Goal: Task Accomplishment & Management: Manage account settings

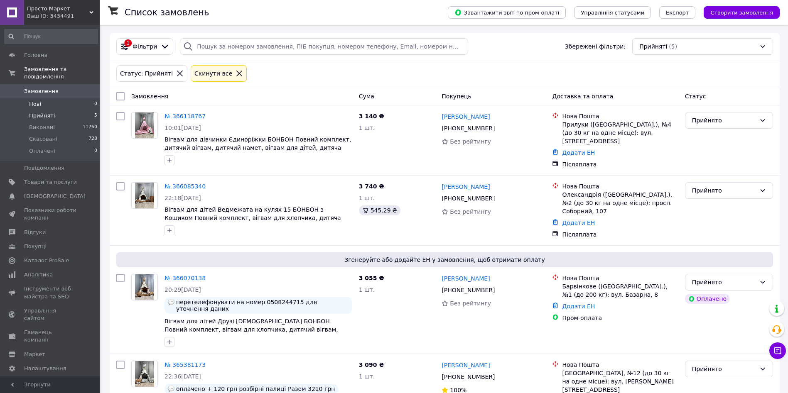
click at [67, 98] on li "Нові 0" at bounding box center [51, 104] width 102 height 12
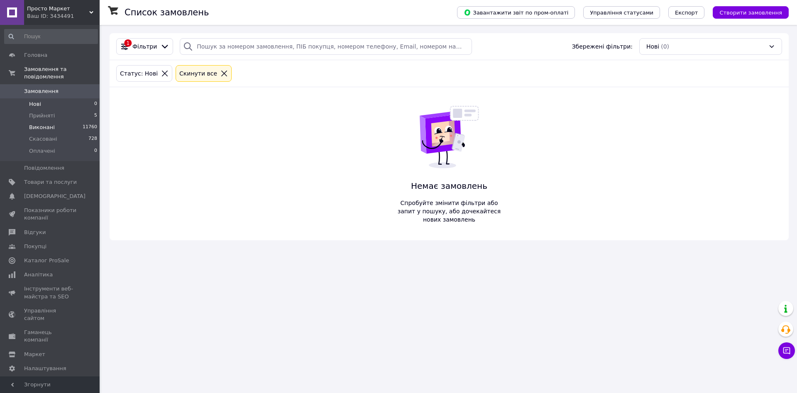
click at [61, 122] on li "Виконані 11760" at bounding box center [51, 128] width 102 height 12
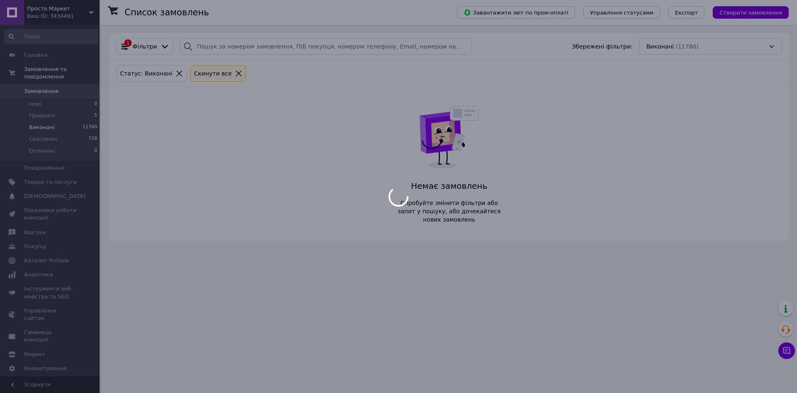
click at [49, 111] on body "Просто Маркет Ваш ID: 3434491 Сайт Просто Маркет Кабінет покупця Перевірити ста…" at bounding box center [398, 196] width 797 height 393
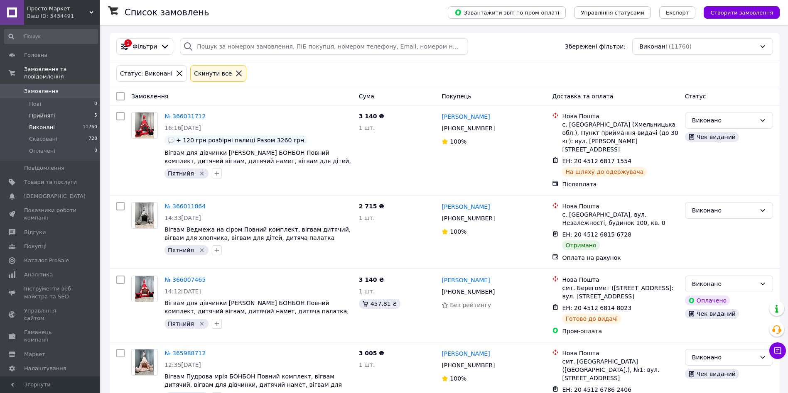
click at [44, 112] on span "Прийняті" at bounding box center [42, 115] width 26 height 7
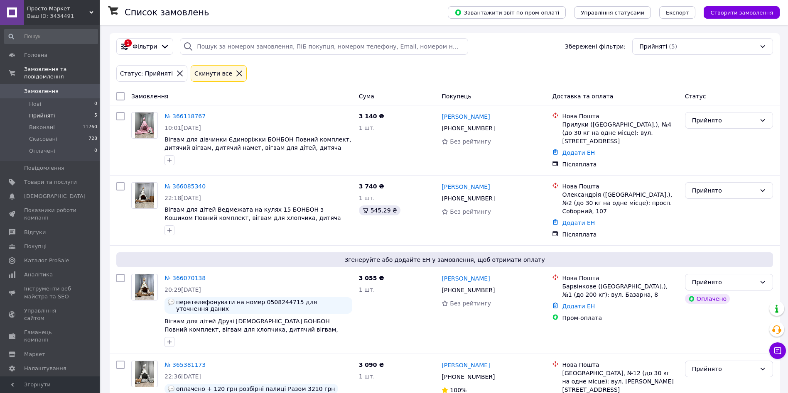
scroll to position [116, 0]
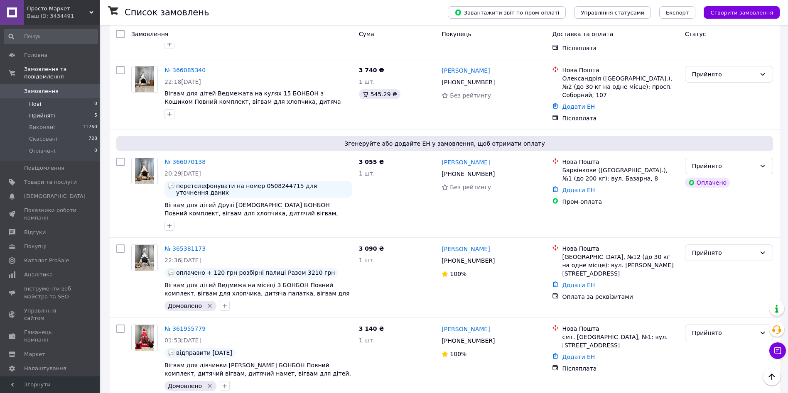
click at [64, 98] on li "Нові 0" at bounding box center [51, 104] width 102 height 12
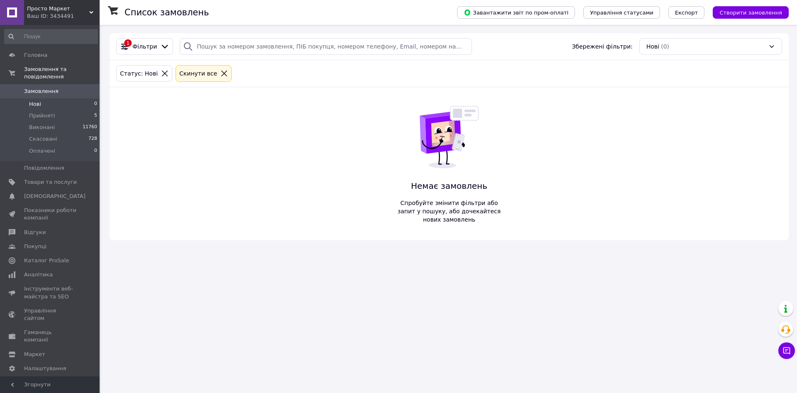
click at [56, 100] on li "Нові 0" at bounding box center [51, 104] width 102 height 12
click at [54, 110] on li "Прийняті 5" at bounding box center [51, 116] width 102 height 12
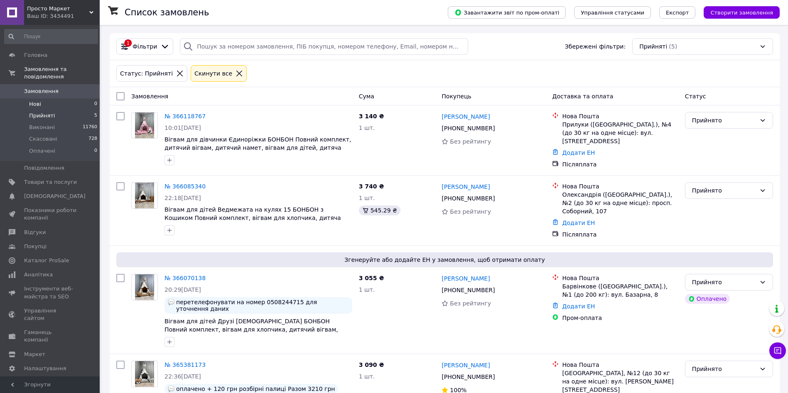
click at [59, 98] on li "Нові 0" at bounding box center [51, 104] width 102 height 12
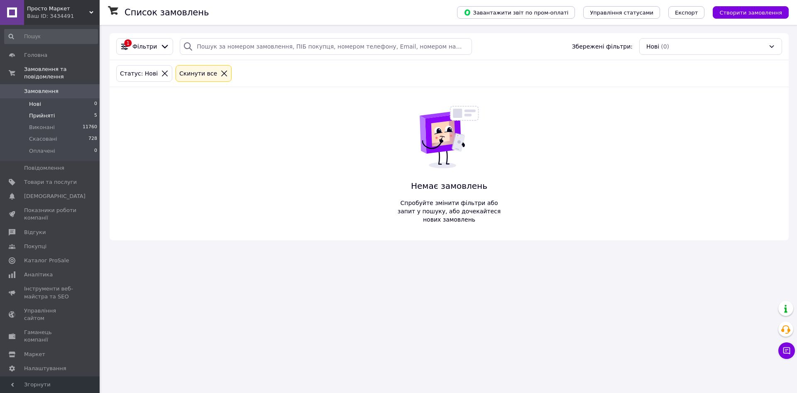
click at [61, 112] on li "Прийняті 5" at bounding box center [51, 116] width 102 height 12
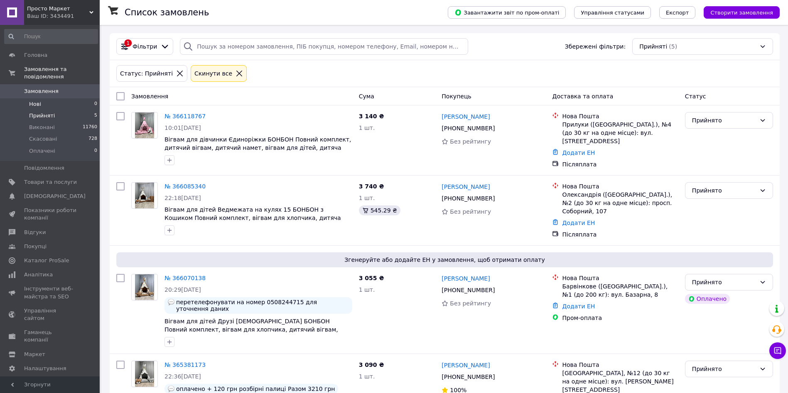
click at [47, 98] on li "Нові 0" at bounding box center [51, 104] width 102 height 12
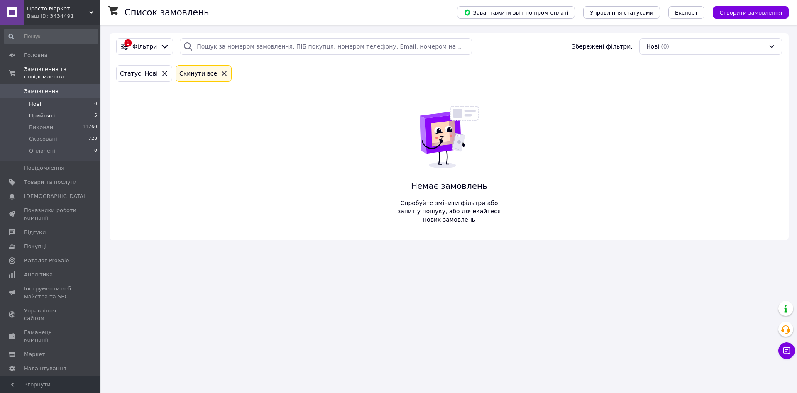
click at [51, 112] on span "Прийняті" at bounding box center [42, 115] width 26 height 7
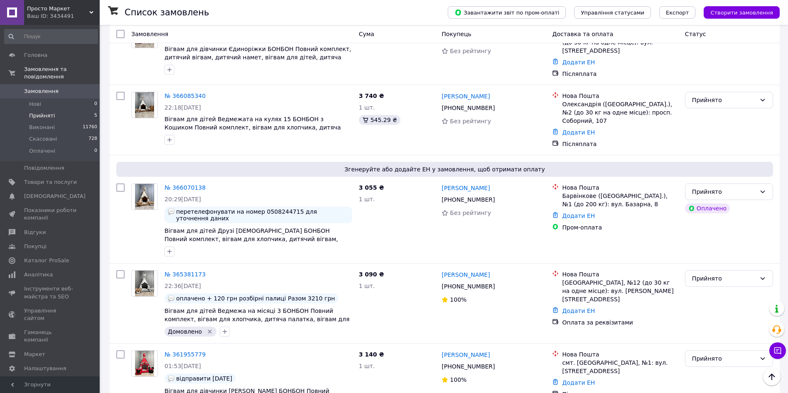
scroll to position [116, 0]
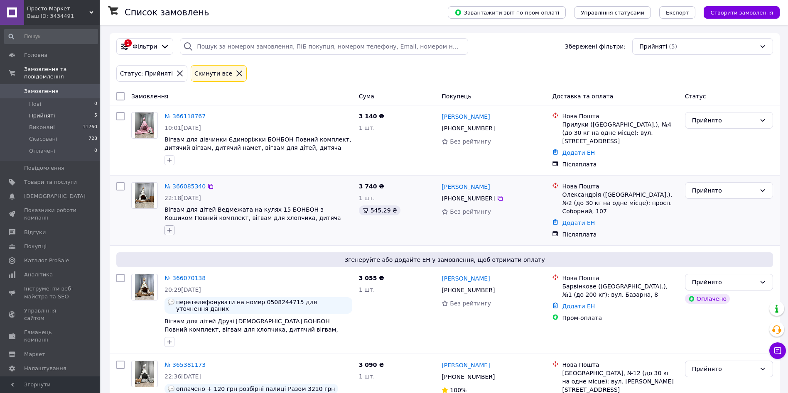
click at [170, 227] on icon "button" at bounding box center [169, 230] width 7 height 7
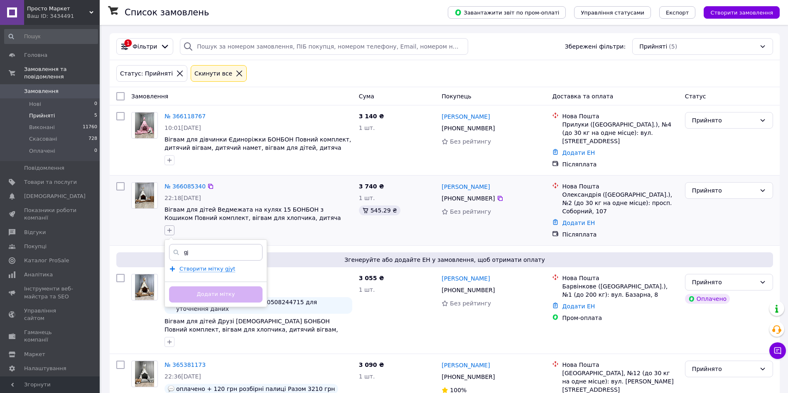
type input "g"
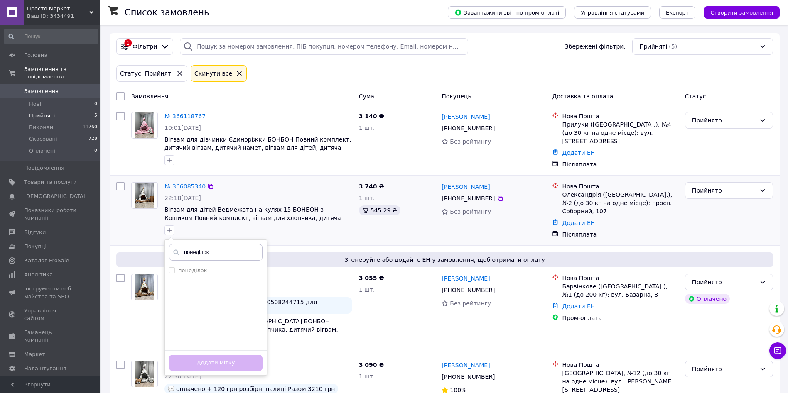
type input "понеділок"
click at [206, 274] on ul "понеділок" at bounding box center [216, 306] width 102 height 83
click at [195, 269] on label "понеділок" at bounding box center [192, 270] width 29 height 6
checkbox input "true"
click at [242, 358] on div "[PERSON_NAME], який залишив покупець" at bounding box center [241, 351] width 104 height 30
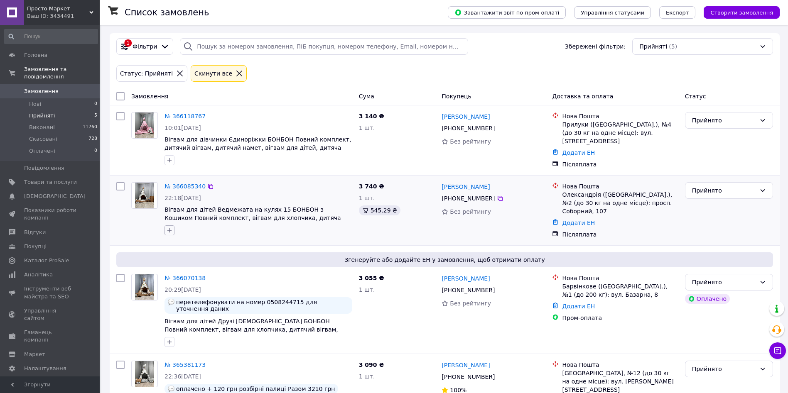
click at [166, 228] on button "button" at bounding box center [169, 230] width 10 height 10
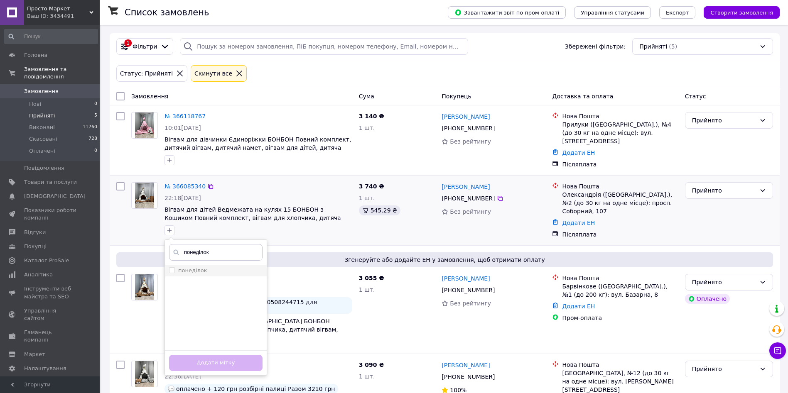
type input "понеділок"
click at [198, 267] on label "понеділок" at bounding box center [192, 270] width 29 height 6
checkbox input "true"
click at [240, 360] on button "Додати мітку" at bounding box center [215, 363] width 93 height 16
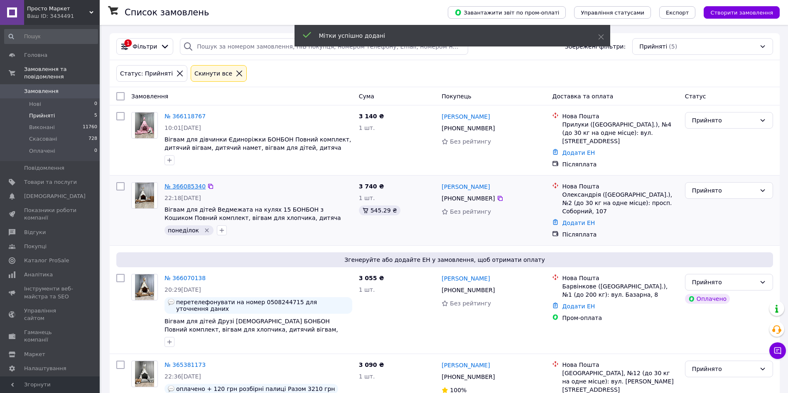
click at [191, 185] on link "№ 366085340" at bounding box center [184, 186] width 41 height 7
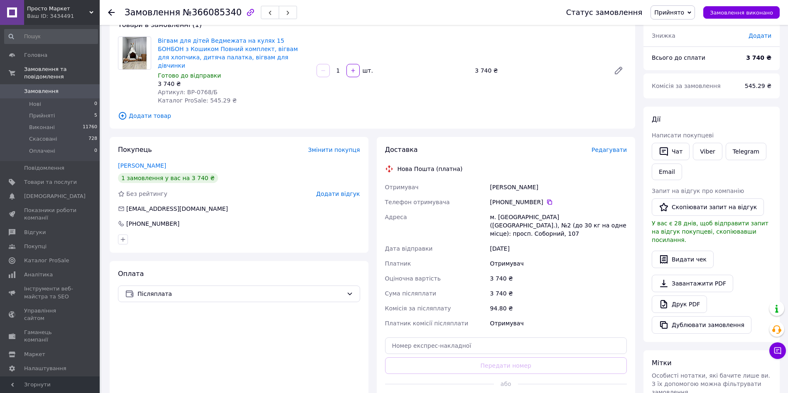
scroll to position [18, 0]
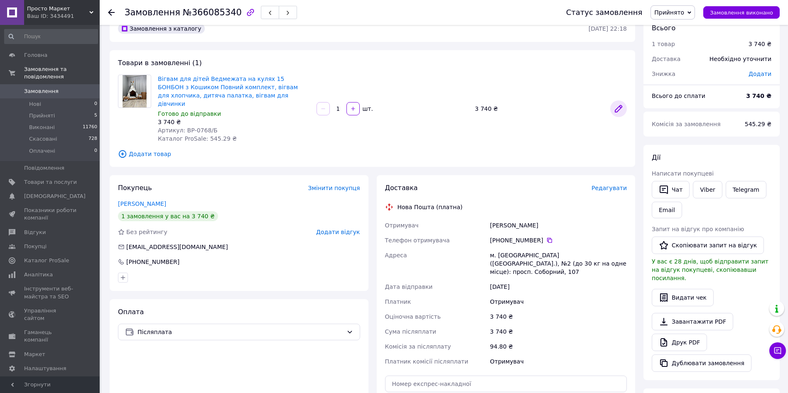
click at [618, 105] on icon at bounding box center [618, 108] width 7 height 7
click at [159, 149] on span "Додати товар" at bounding box center [372, 153] width 509 height 9
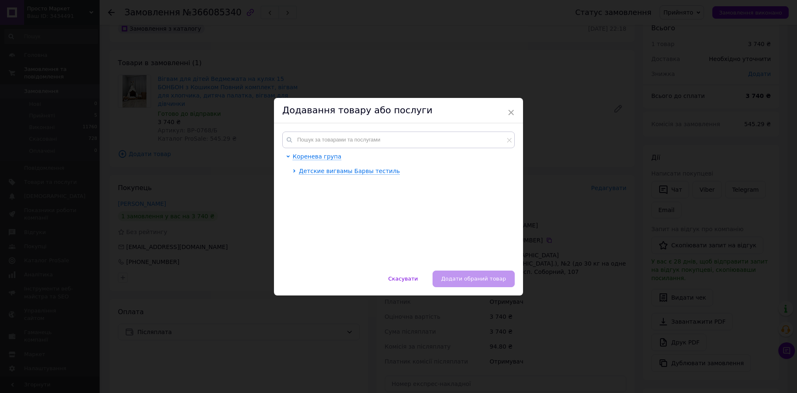
click at [394, 125] on div "Коренева група Детские вигвамы Барвы тестиль" at bounding box center [398, 196] width 249 height 147
click at [377, 134] on input "text" at bounding box center [398, 140] width 233 height 17
type input "0767"
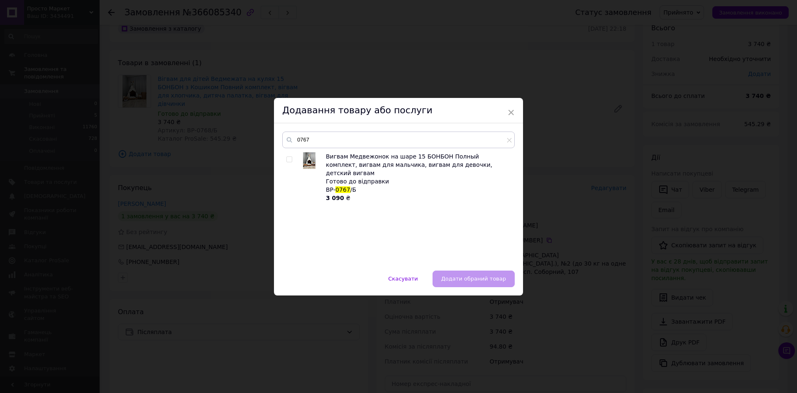
click at [288, 161] on input "checkbox" at bounding box center [289, 159] width 5 height 5
checkbox input "true"
click at [473, 276] on span "Додати обраний товар" at bounding box center [473, 279] width 65 height 6
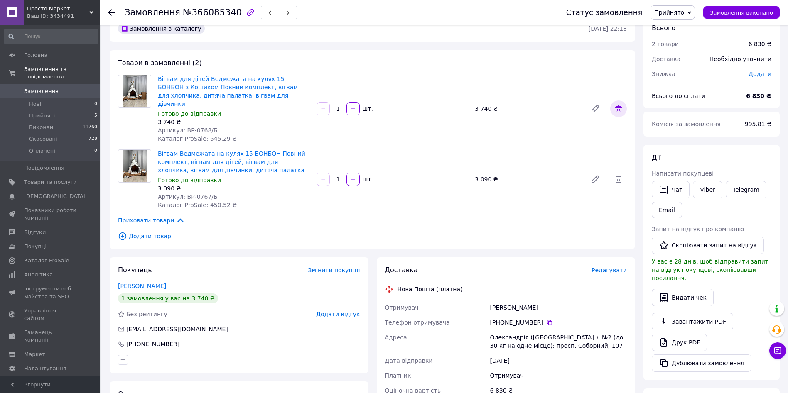
click at [616, 106] on icon at bounding box center [618, 108] width 7 height 7
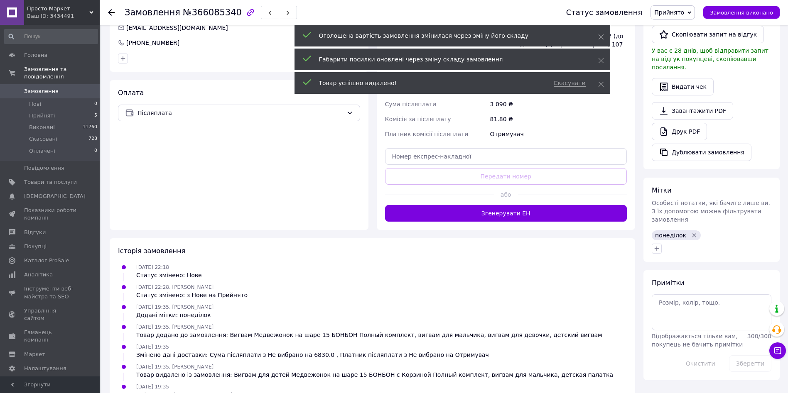
scroll to position [251, 0]
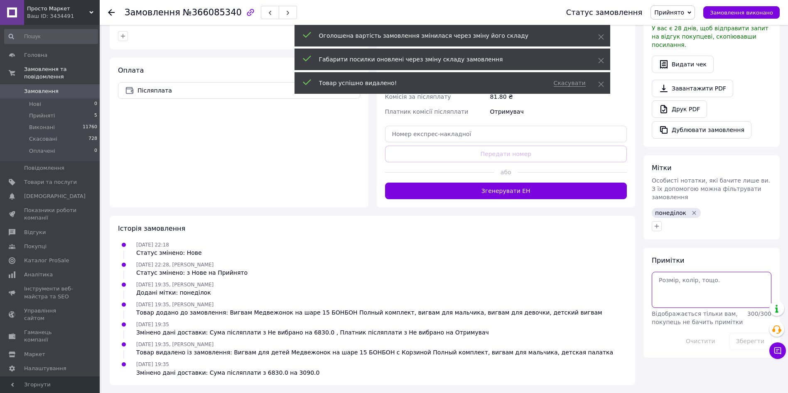
click at [687, 272] on textarea at bounding box center [712, 290] width 120 height 36
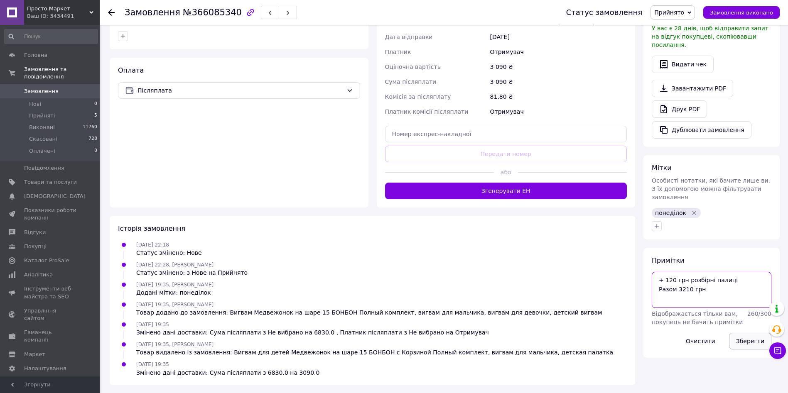
type textarea "+ 120 грн розбірні палиці Разом 3210 грн"
click at [738, 333] on button "Зберегти" at bounding box center [750, 341] width 42 height 17
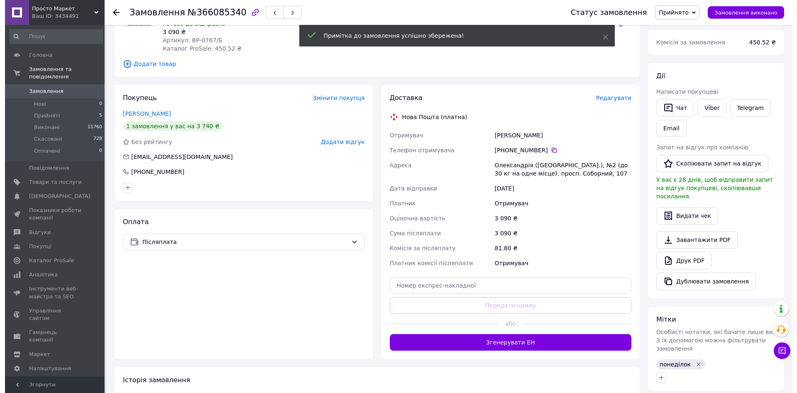
scroll to position [100, 0]
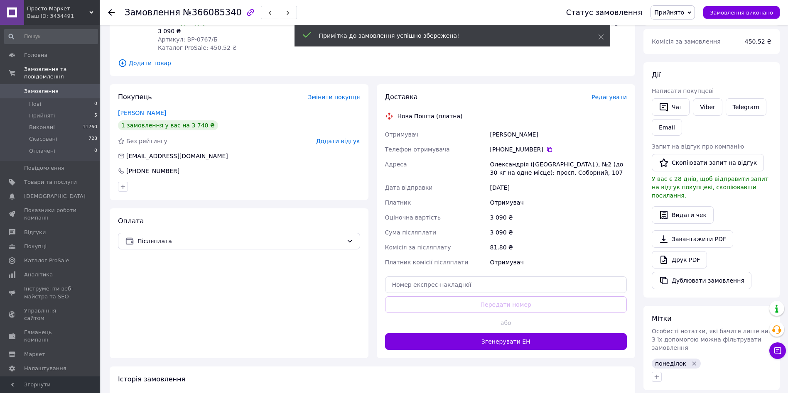
click at [615, 98] on span "Редагувати" at bounding box center [608, 97] width 35 height 7
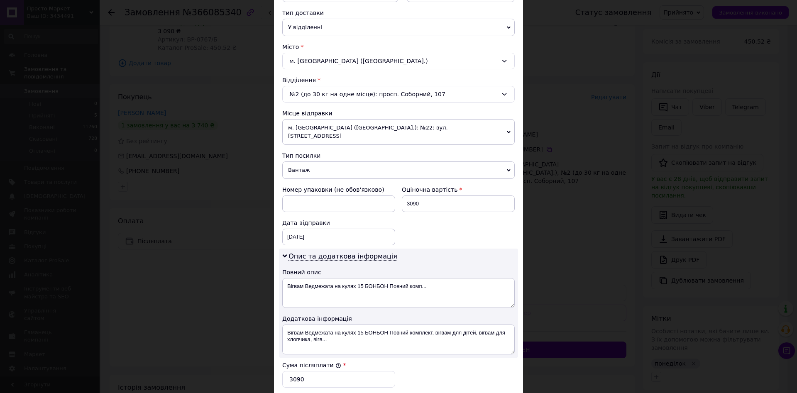
scroll to position [246, 0]
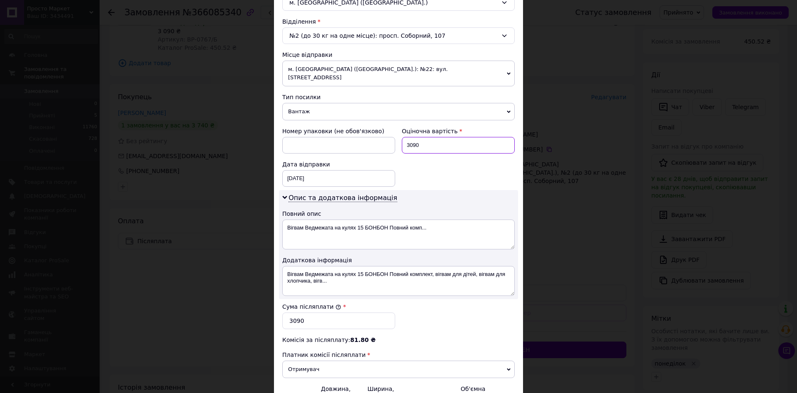
click at [434, 137] on input "3090" at bounding box center [458, 145] width 113 height 17
type input "3210"
click at [329, 313] on input "3090" at bounding box center [338, 321] width 113 height 17
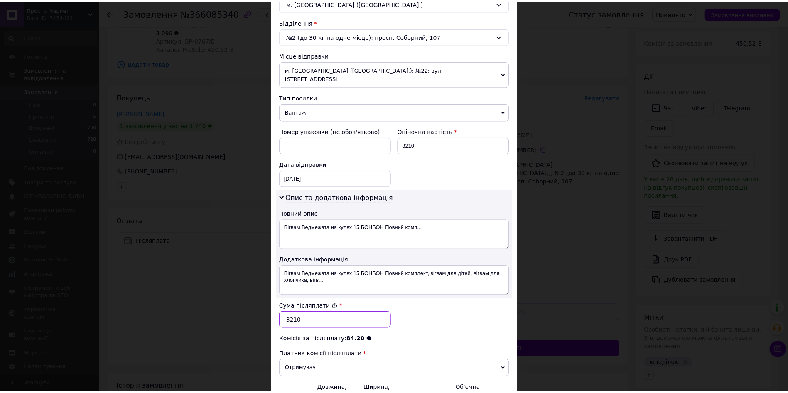
scroll to position [333, 0]
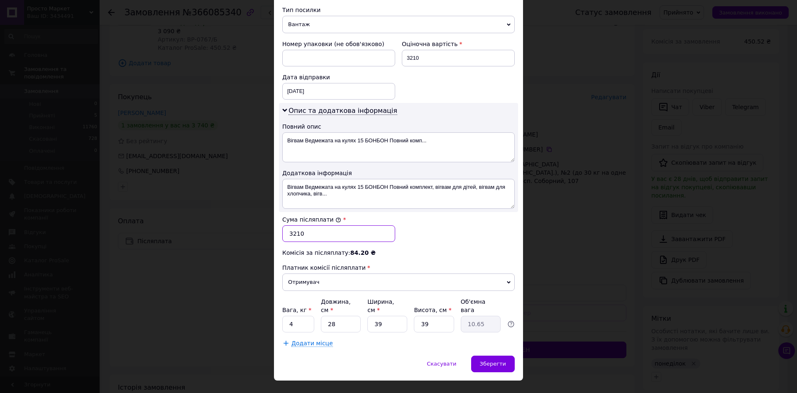
type input "3210"
click at [341, 317] on div "Платник Отримувач Відправник Прізвище отримувача [PERSON_NAME] Ім'я отримувача …" at bounding box center [398, 54] width 233 height 585
click at [333, 316] on input "28" at bounding box center [341, 324] width 40 height 17
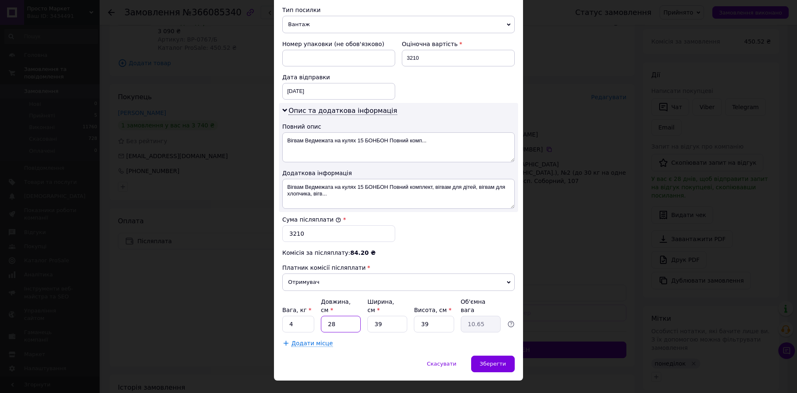
type input "7"
type input "2.66"
type input "70"
type input "26.62"
type input "70"
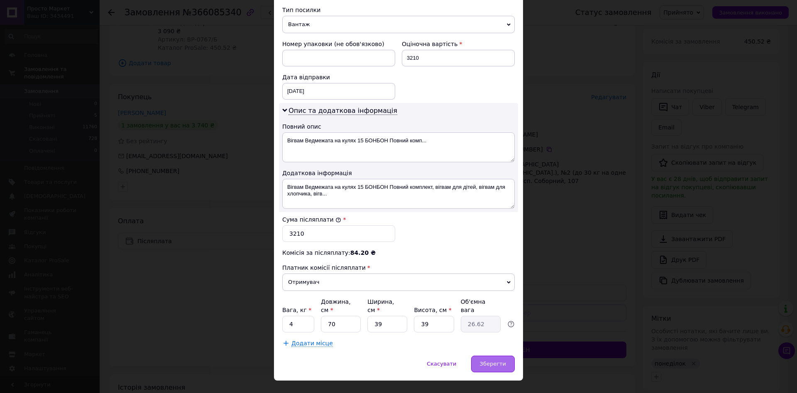
click at [501, 356] on div "Зберегти" at bounding box center [493, 364] width 44 height 17
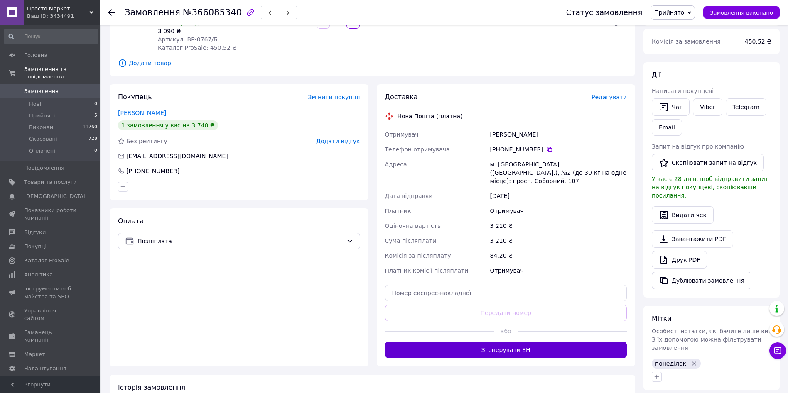
click at [510, 343] on button "Згенерувати ЕН" at bounding box center [506, 350] width 242 height 17
